Goal: Find contact information: Find contact information

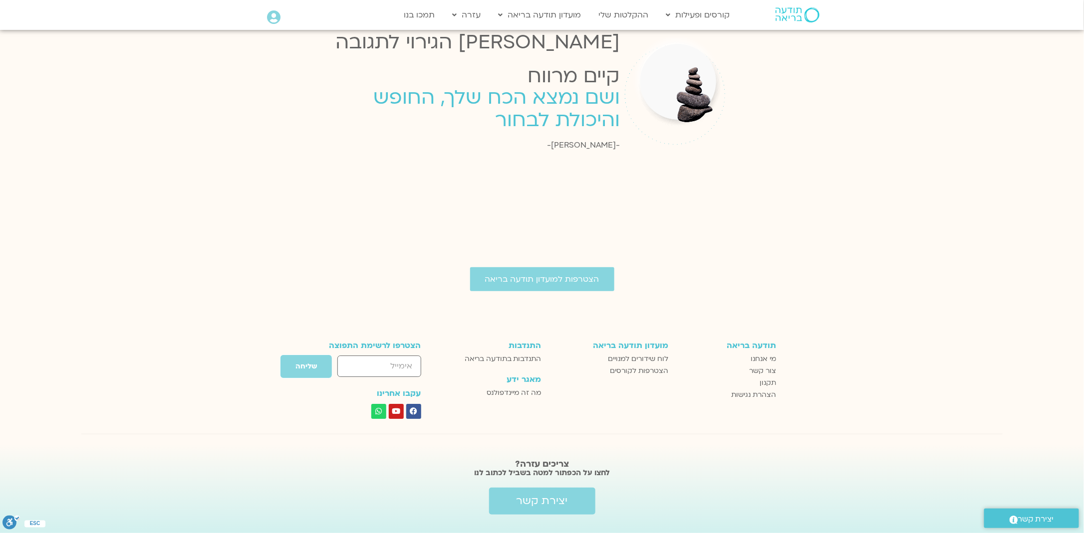
scroll to position [1648, 0]
click at [757, 364] on span "צור קשר" at bounding box center [762, 370] width 27 height 12
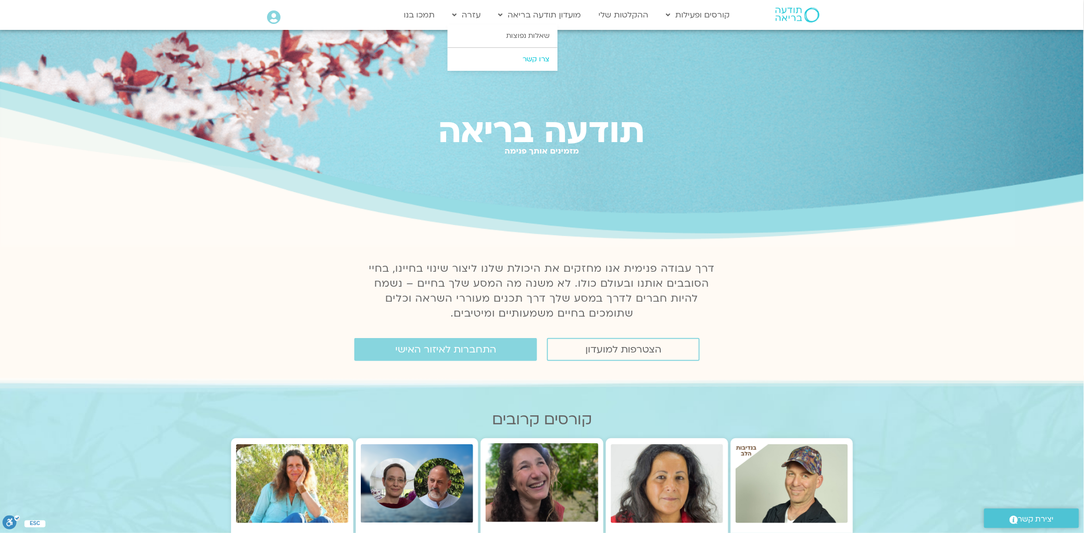
click at [537, 55] on link "צרו קשר" at bounding box center [503, 59] width 110 height 23
